Goal: Information Seeking & Learning: Learn about a topic

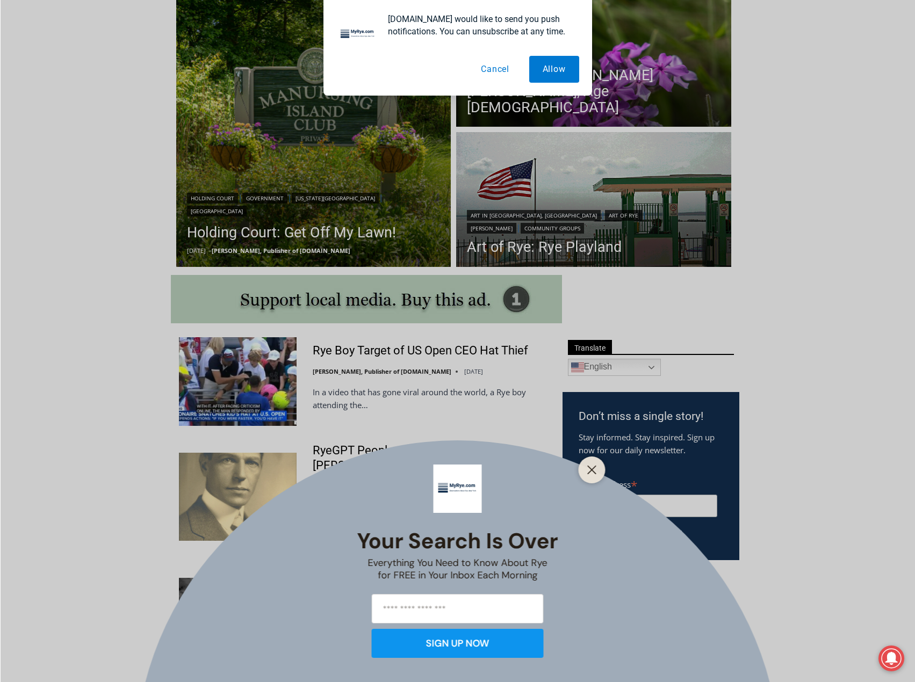
scroll to position [322, 0]
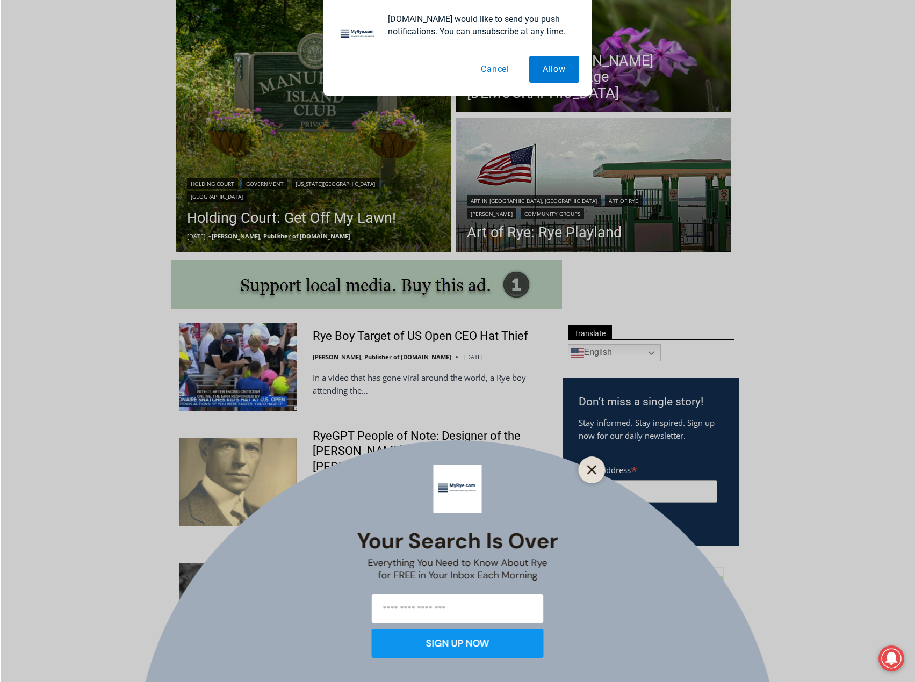
click at [588, 469] on icon "Close" at bounding box center [592, 470] width 10 height 10
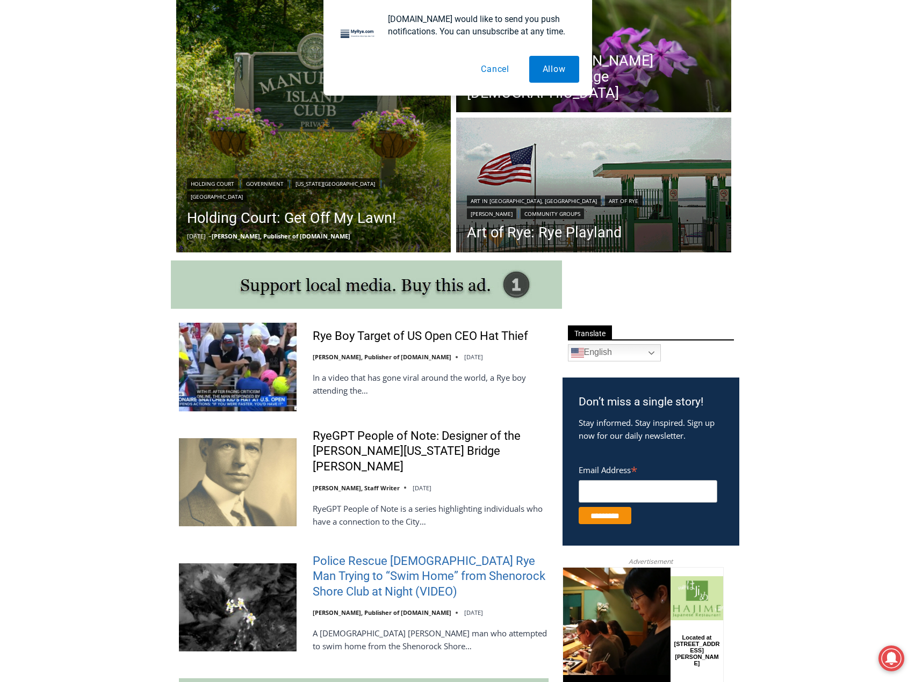
click at [455, 554] on link "Police Rescue [DEMOGRAPHIC_DATA] Rye Man Trying to “Swim Home” from Shenorock S…" at bounding box center [431, 577] width 236 height 46
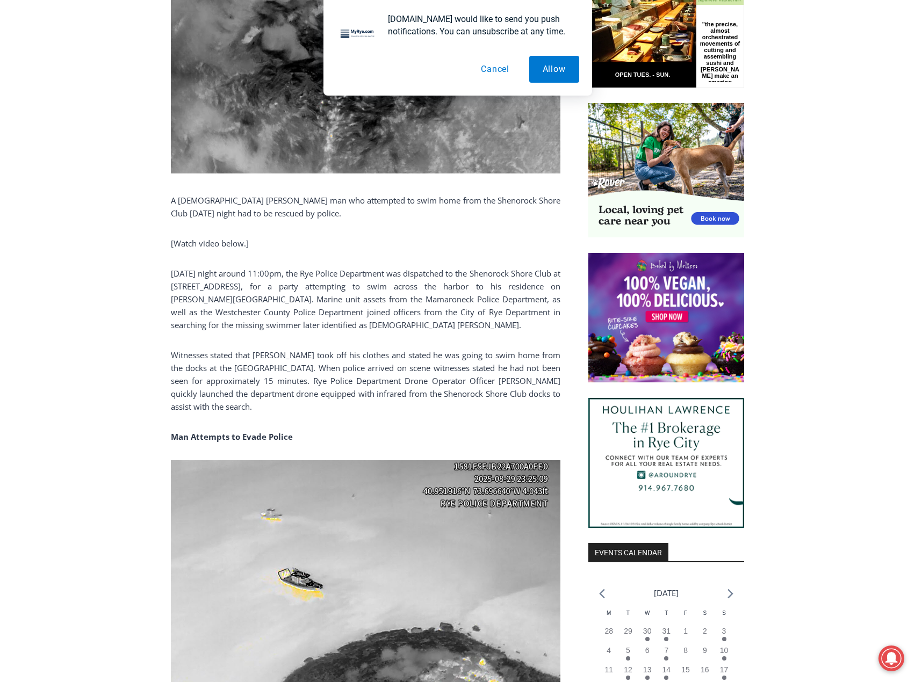
scroll to position [623, 0]
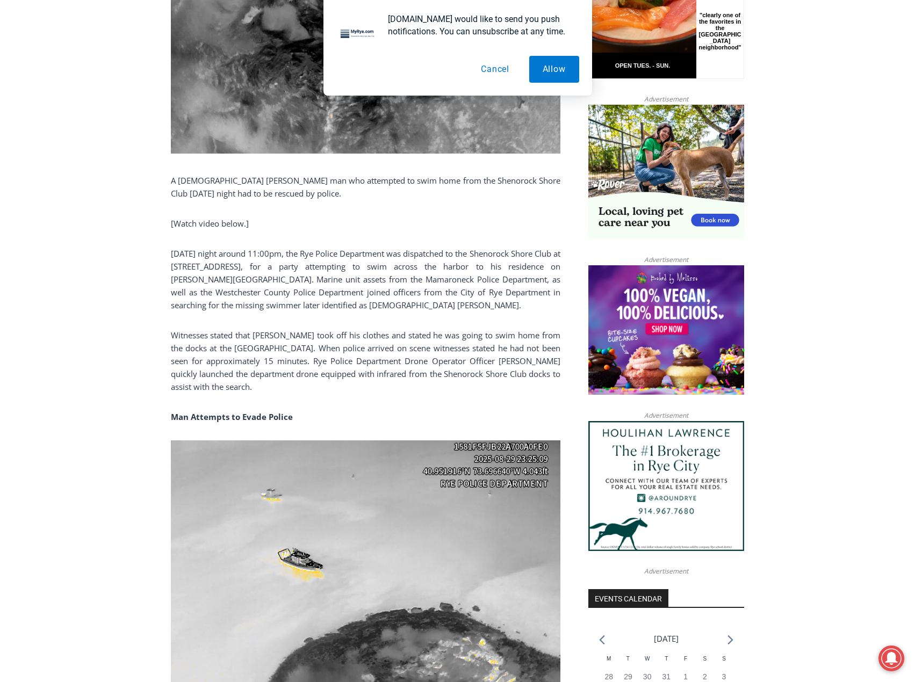
click at [489, 71] on button "Cancel" at bounding box center [494, 69] width 55 height 27
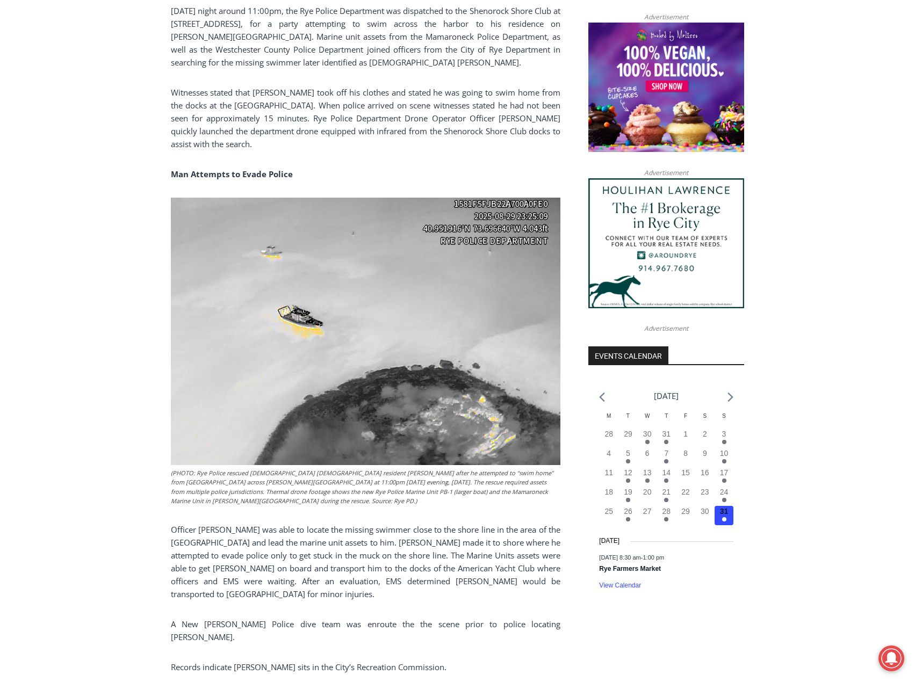
scroll to position [838, 0]
